Goal: Information Seeking & Learning: Learn about a topic

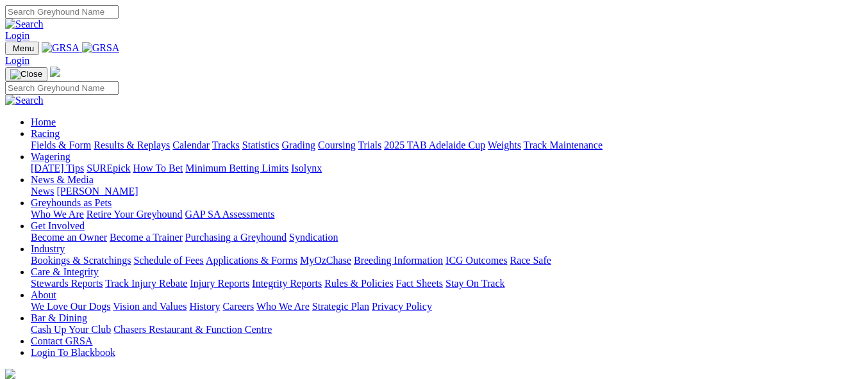
click at [60, 128] on link "Racing" at bounding box center [45, 133] width 29 height 11
click at [210, 140] on link "Calendar" at bounding box center [190, 145] width 37 height 11
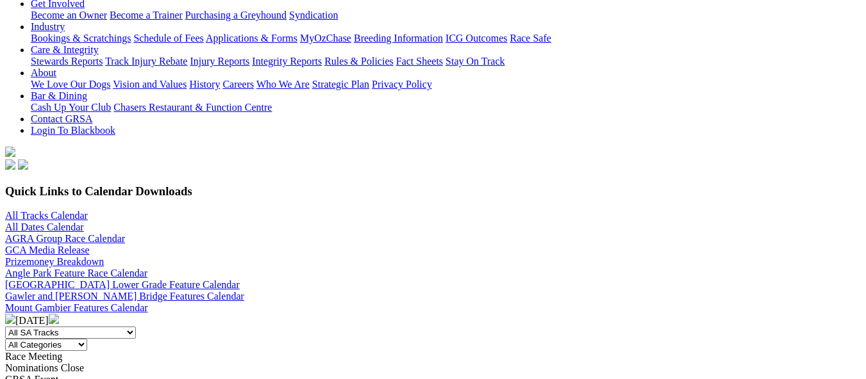
scroll to position [245, 0]
click at [59, 315] on img at bounding box center [54, 320] width 10 height 10
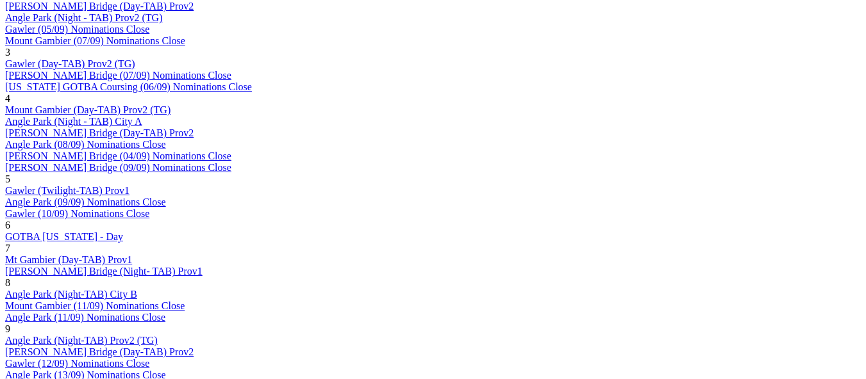
scroll to position [861, 0]
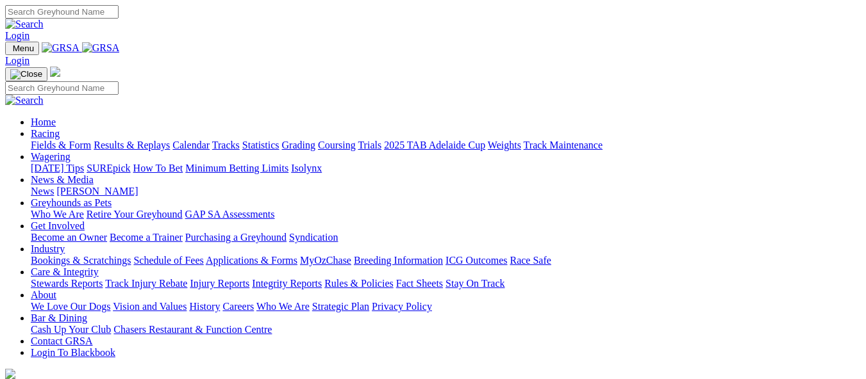
click at [210, 140] on link "Calendar" at bounding box center [190, 145] width 37 height 11
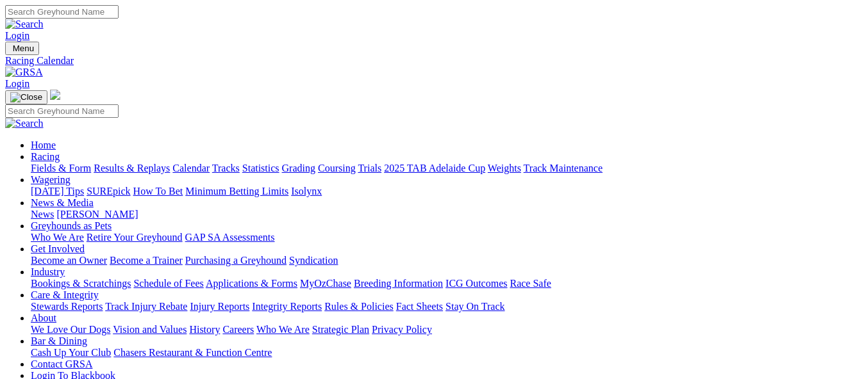
click at [94, 197] on link "News & Media" at bounding box center [62, 202] width 63 height 11
click at [54, 209] on link "News" at bounding box center [42, 214] width 23 height 11
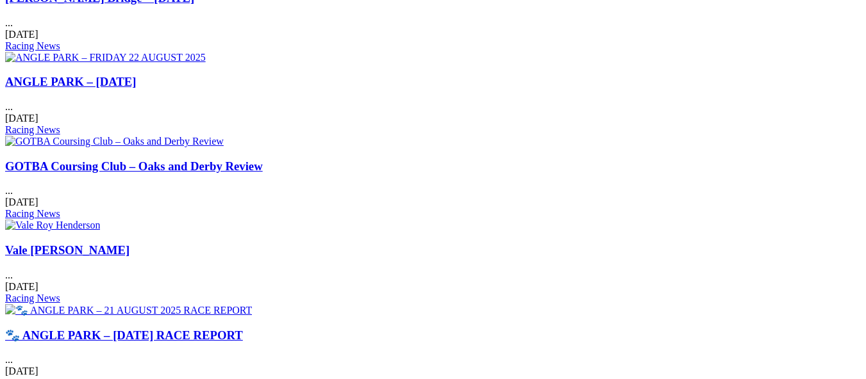
scroll to position [811, 0]
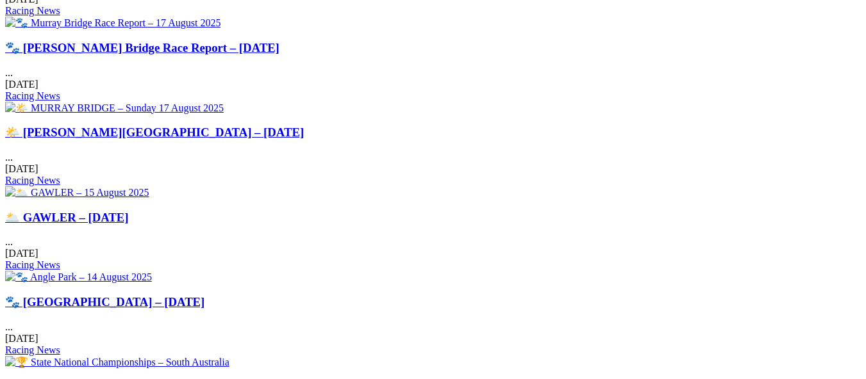
scroll to position [594, 0]
